Goal: Task Accomplishment & Management: Manage account settings

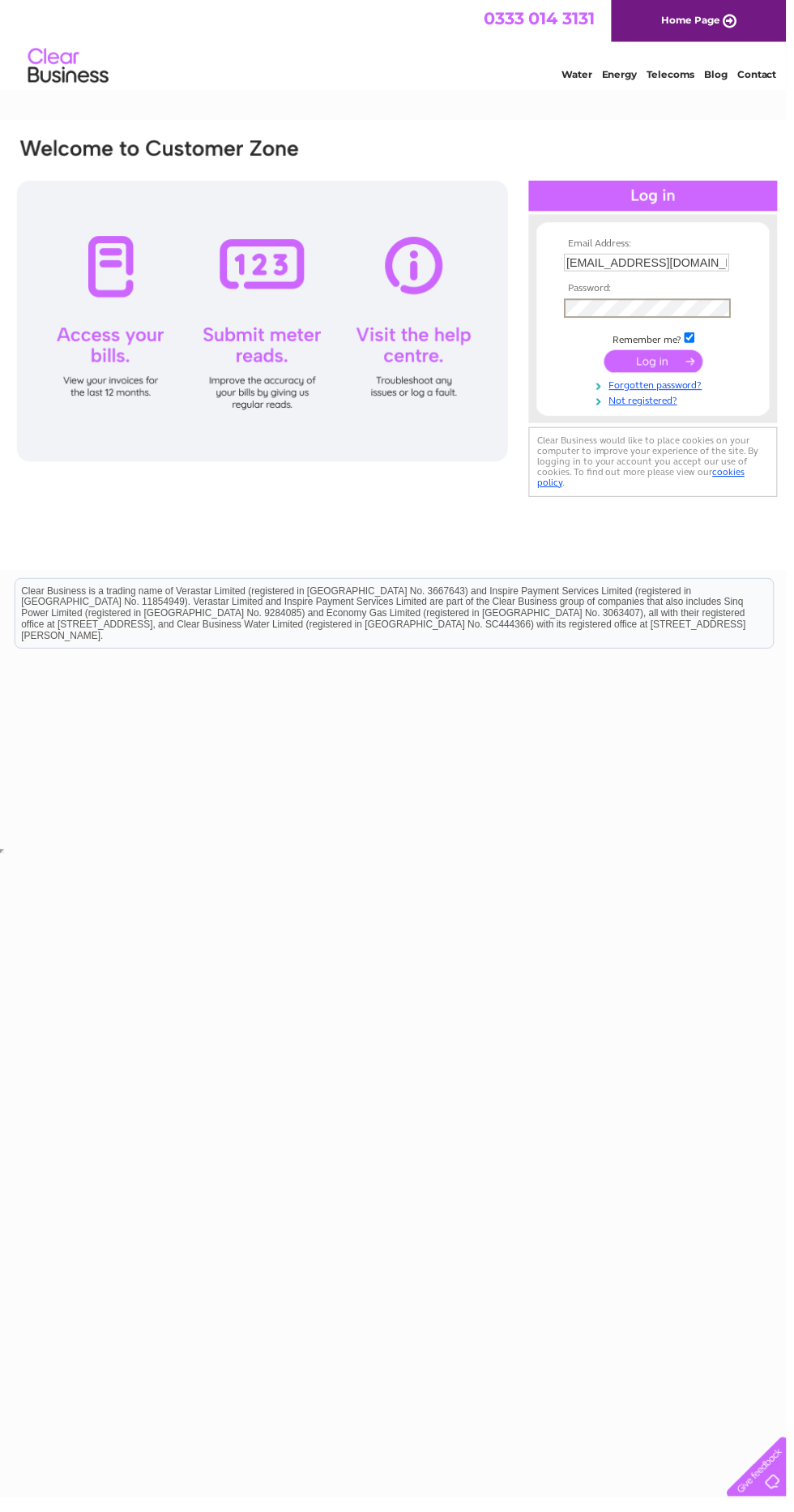
click at [653, 368] on input "submit" at bounding box center [660, 364] width 99 height 22
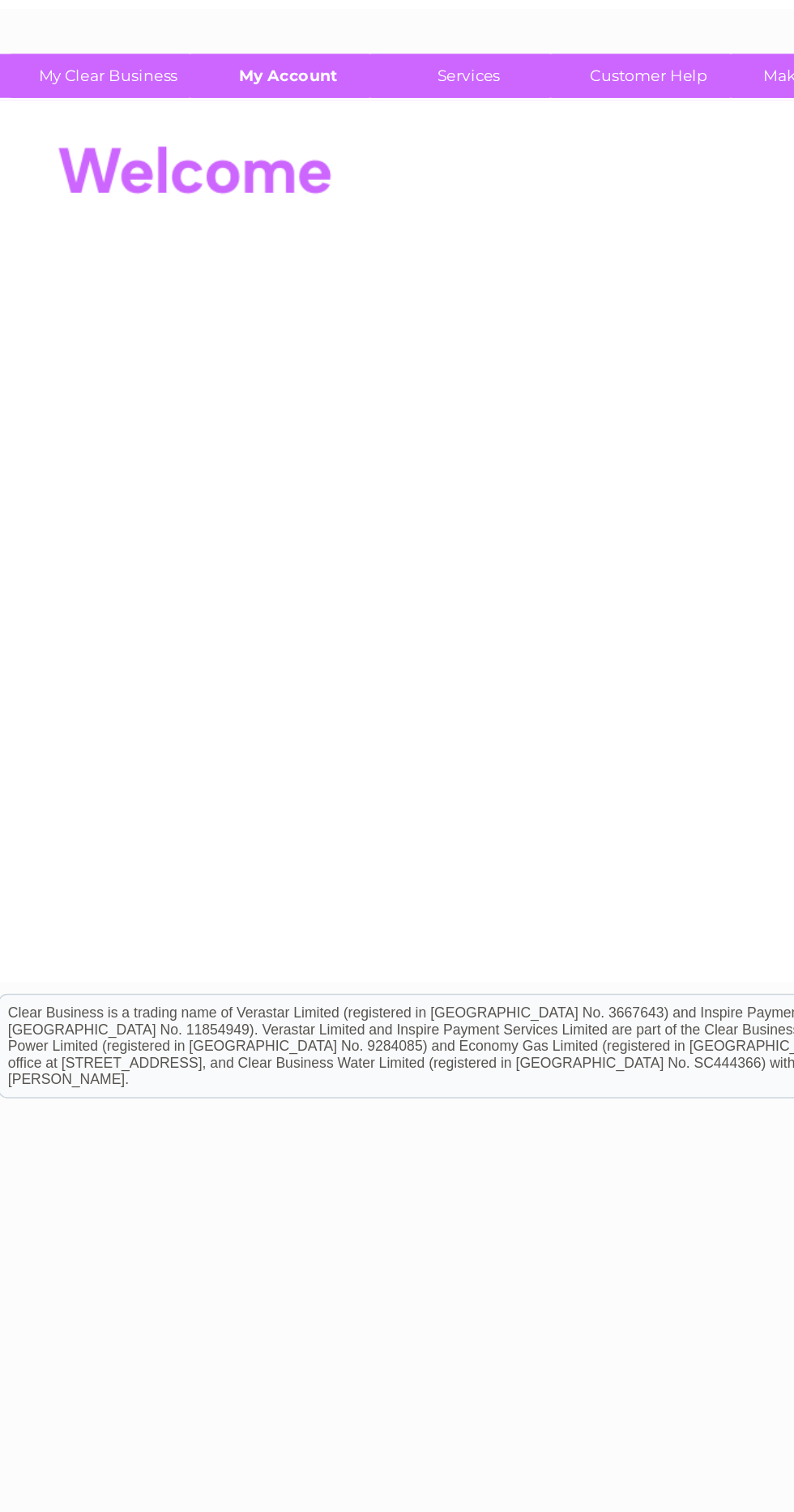
click at [232, 136] on link "My Account" at bounding box center [213, 137] width 133 height 30
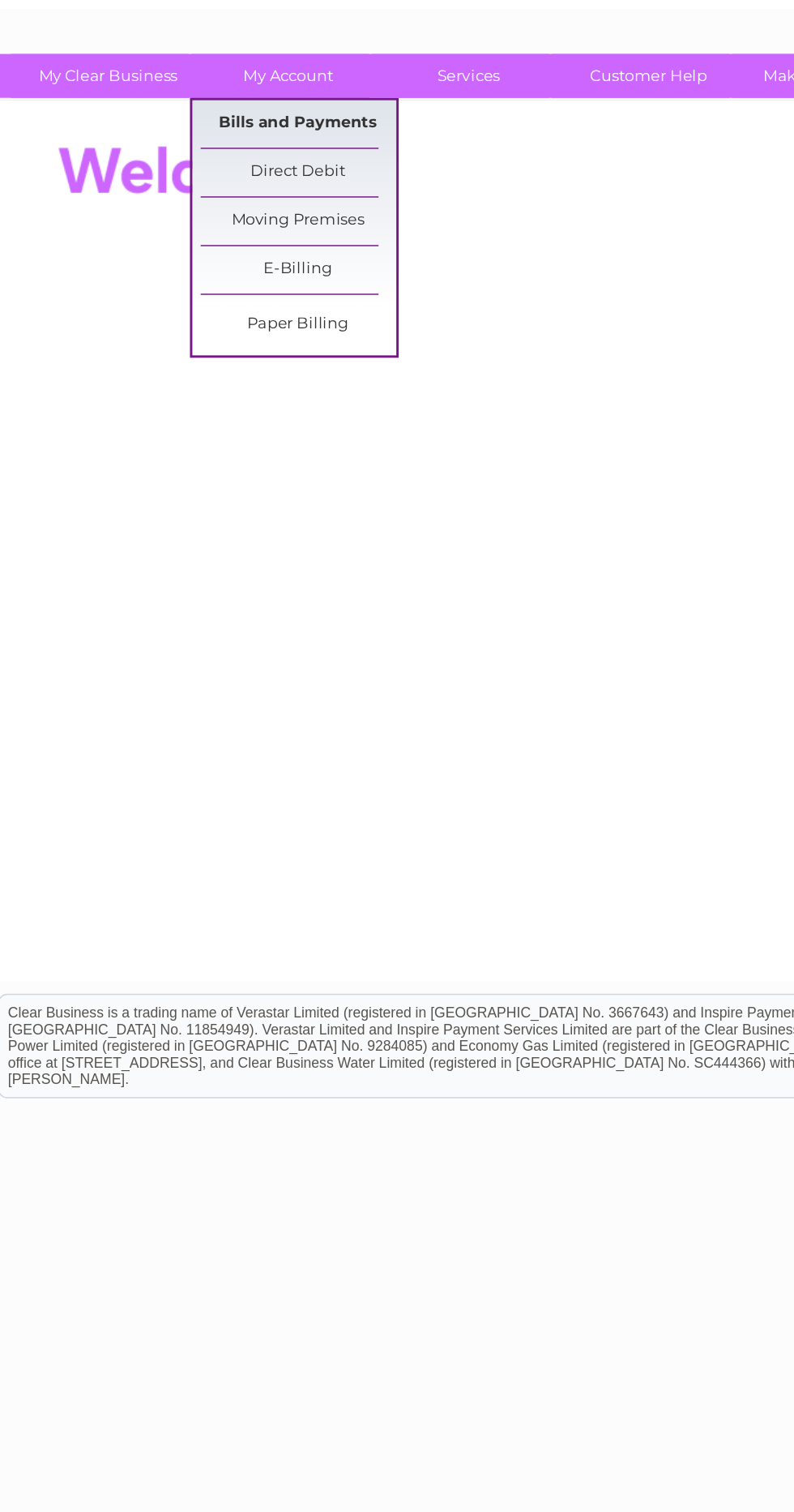
click at [264, 169] on link "Bills and Payments" at bounding box center [220, 169] width 133 height 32
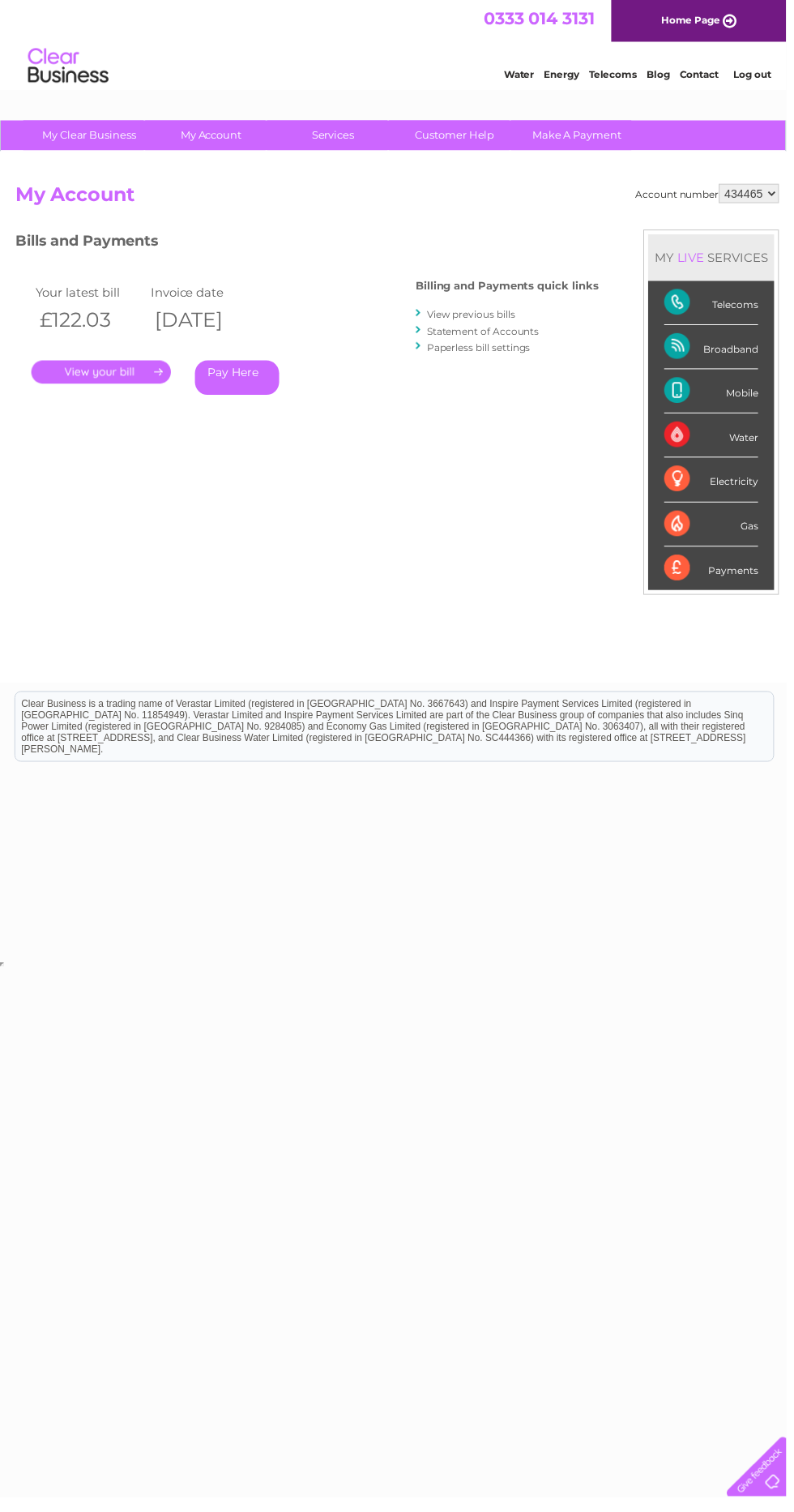
click at [113, 380] on link "." at bounding box center [102, 376] width 141 height 23
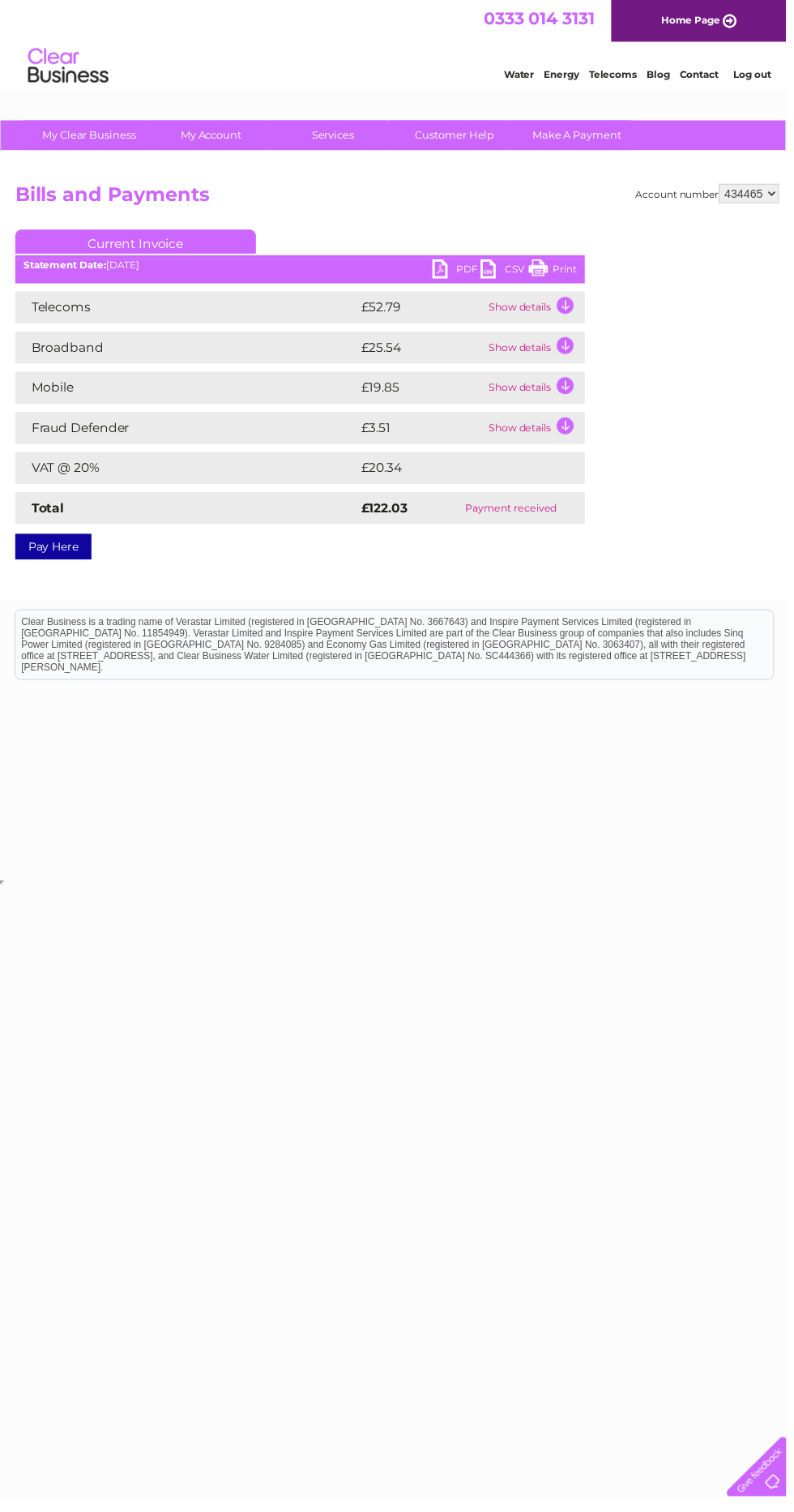
click at [559, 321] on td "Show details" at bounding box center [540, 310] width 101 height 32
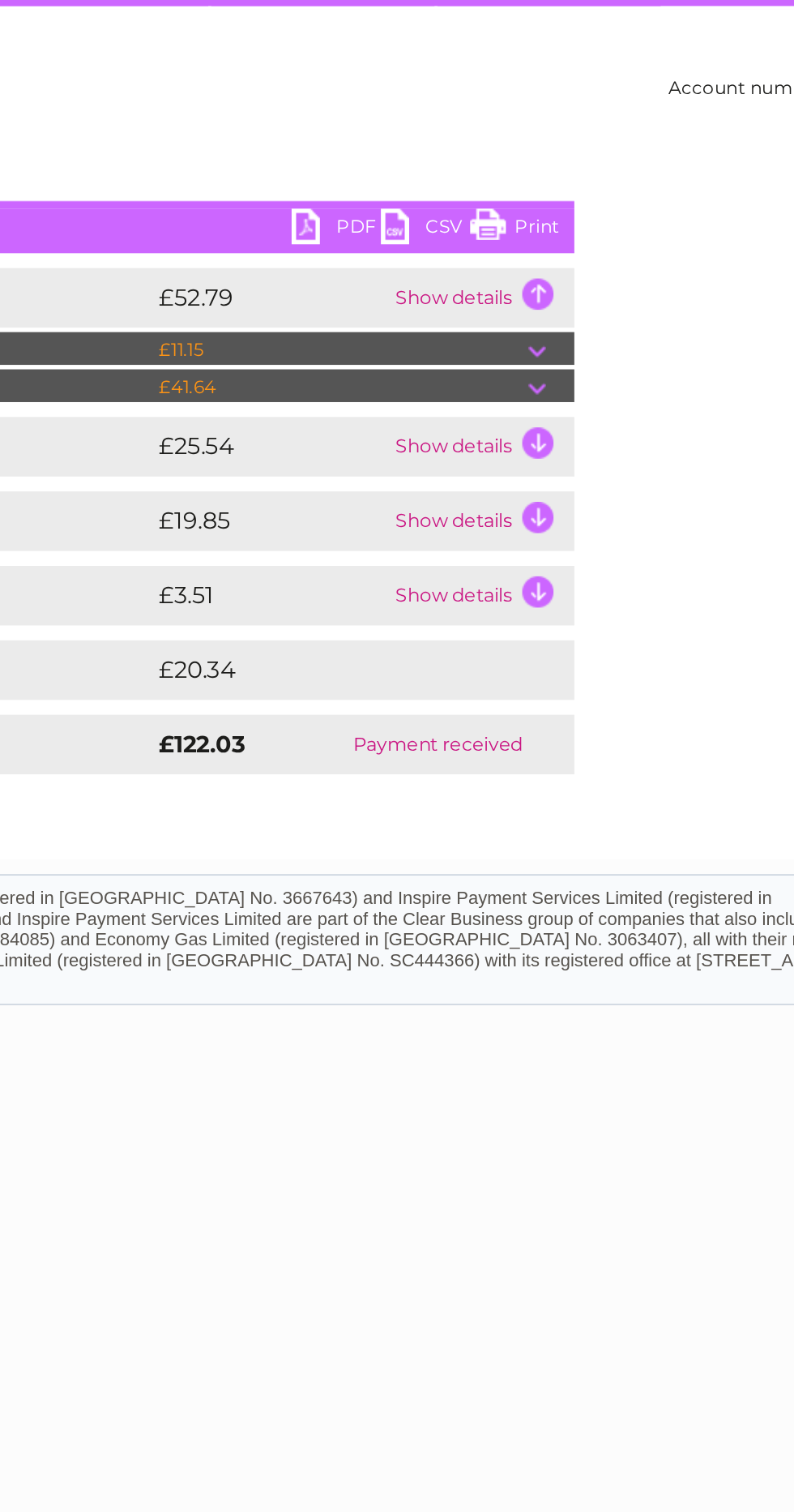
click at [586, 365] on td at bounding box center [579, 358] width 25 height 19
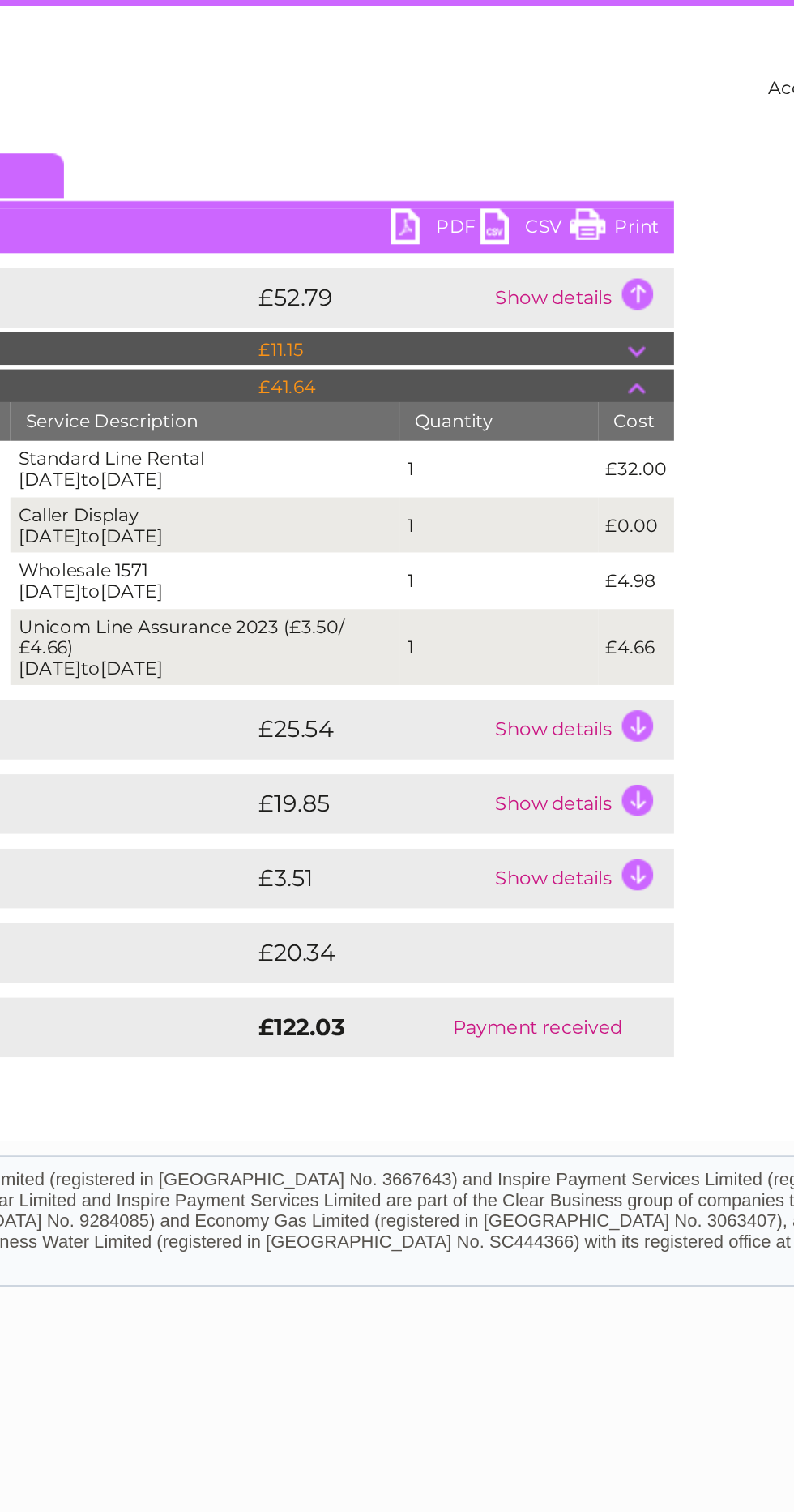
click at [554, 554] on td "Show details" at bounding box center [540, 545] width 101 height 32
